Goal: Task Accomplishment & Management: Manage account settings

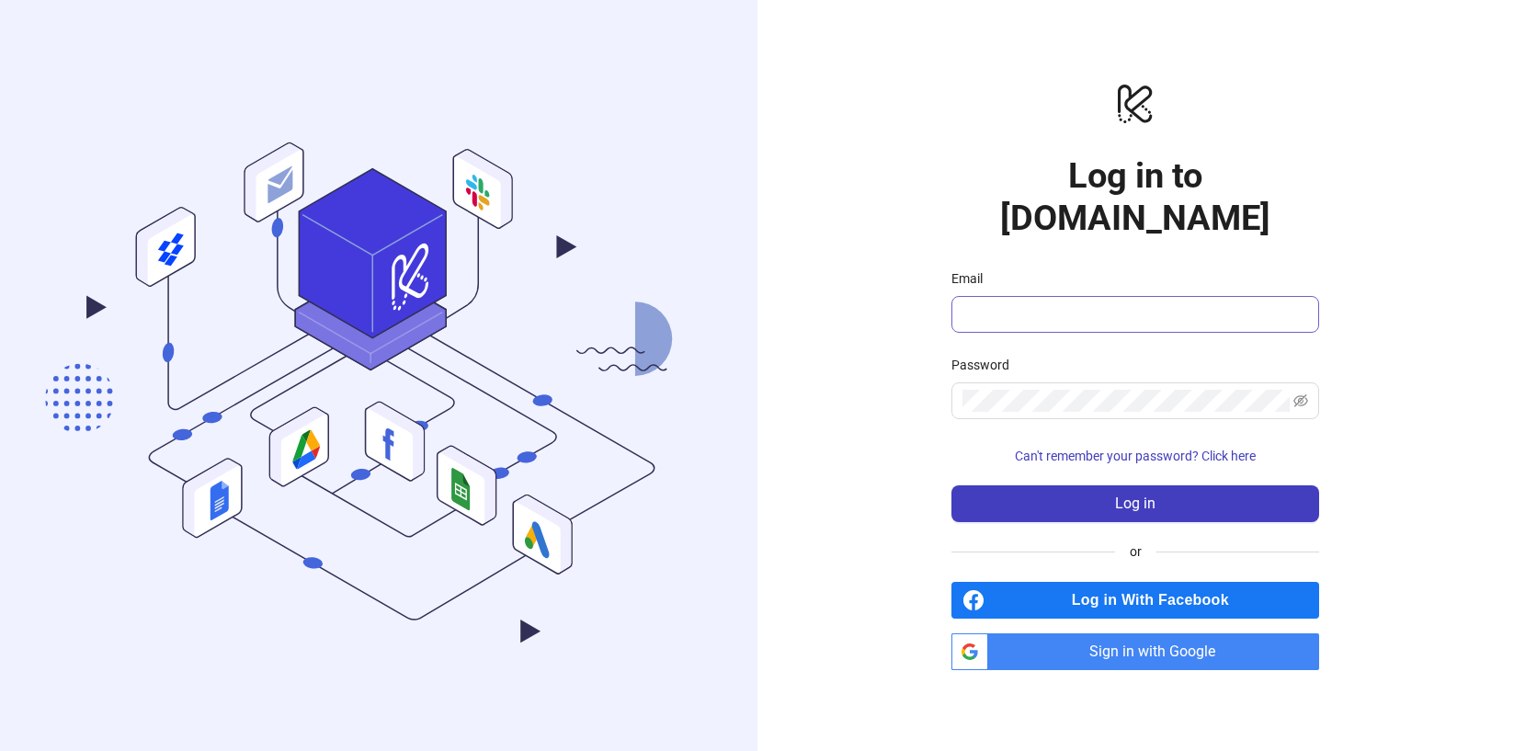
click at [1093, 296] on span at bounding box center [1136, 314] width 368 height 37
click at [1091, 303] on input "Email" at bounding box center [1134, 314] width 342 height 22
click at [1004, 237] on div "logo/logo-mobile Log in to [DOMAIN_NAME] Email Password Can't remember your pas…" at bounding box center [1136, 375] width 368 height 589
click at [1073, 636] on span "Sign in with Google" at bounding box center [1158, 652] width 324 height 37
click at [1120, 642] on span "Sign in with Google" at bounding box center [1158, 652] width 324 height 37
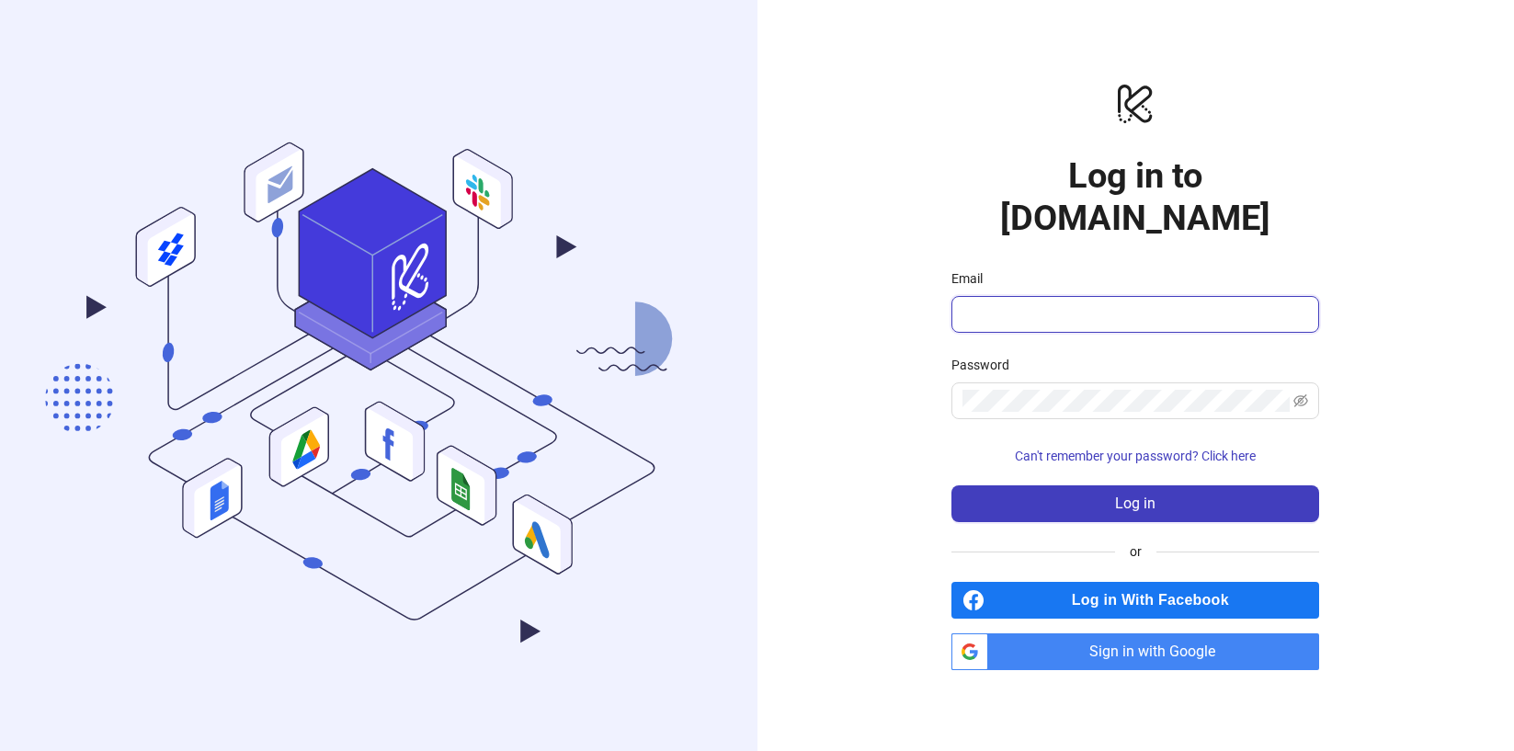
click at [1003, 303] on input "Email" at bounding box center [1134, 314] width 342 height 22
type input "**********"
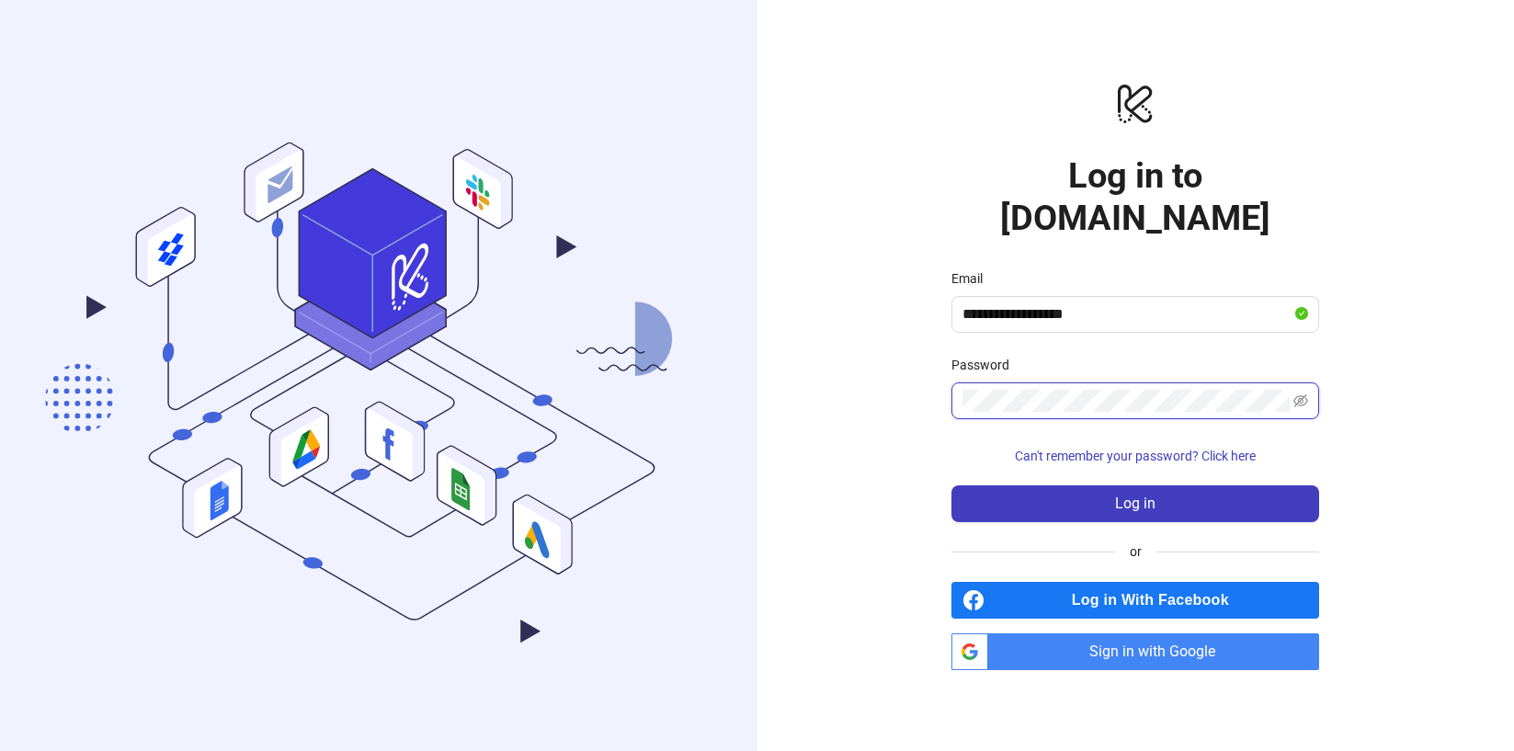
click at [952, 485] on button "Log in" at bounding box center [1136, 503] width 368 height 37
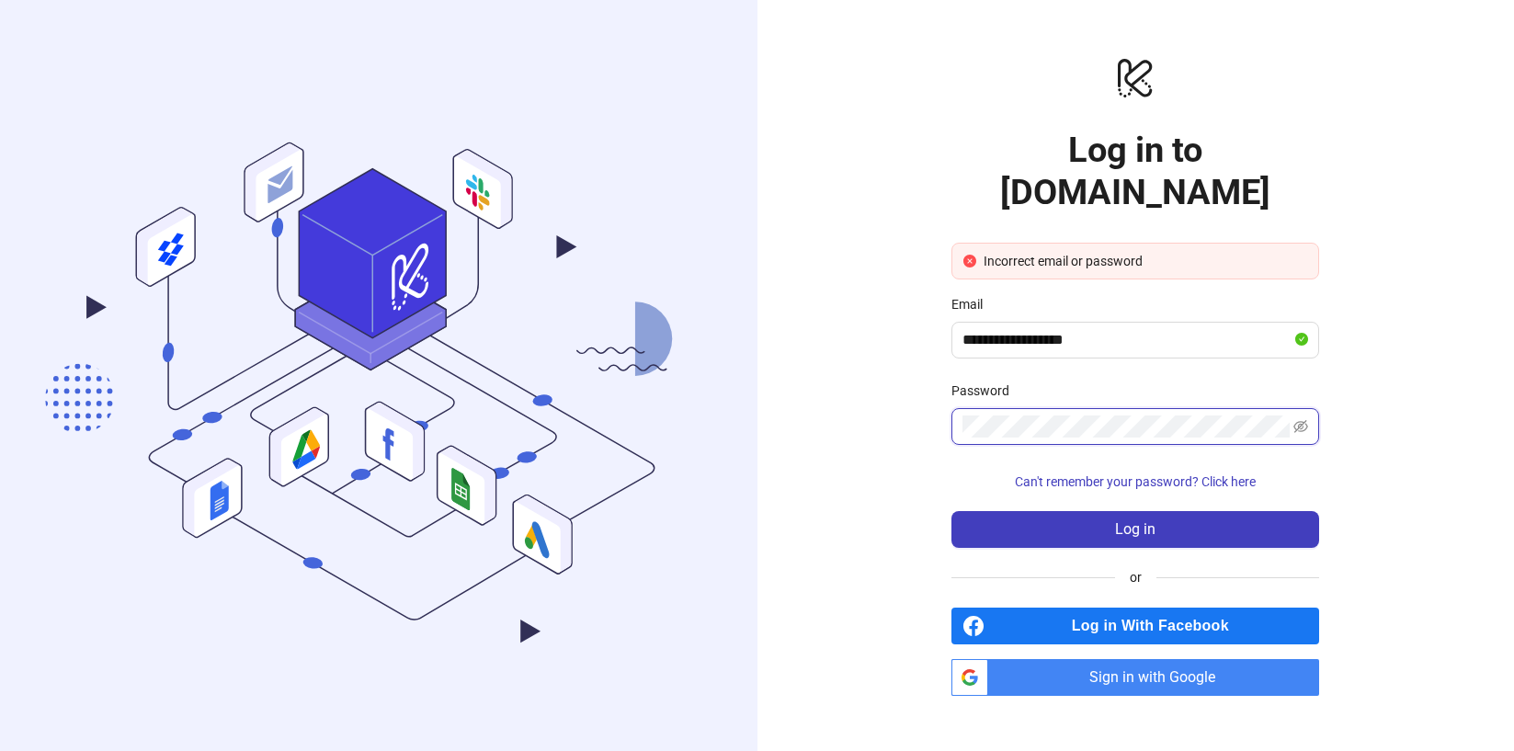
click at [952, 511] on button "Log in" at bounding box center [1136, 529] width 368 height 37
